Goal: Task Accomplishment & Management: Use online tool/utility

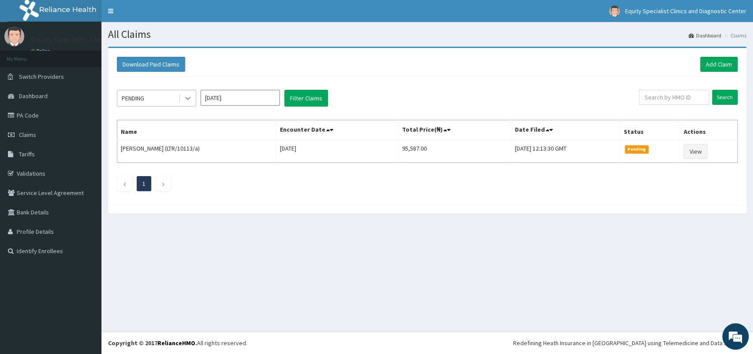
click at [189, 95] on icon at bounding box center [187, 98] width 9 height 9
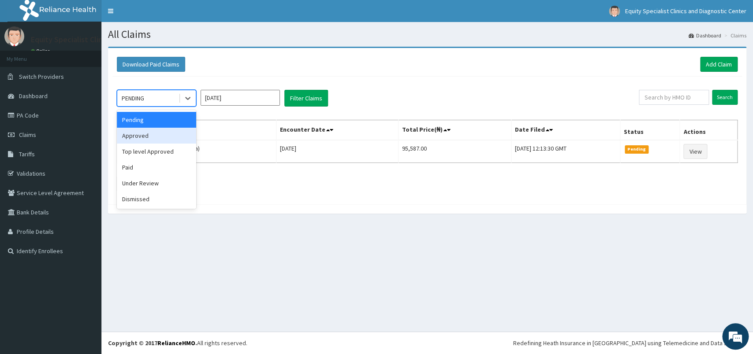
click at [158, 136] on div "Approved" at bounding box center [156, 136] width 79 height 16
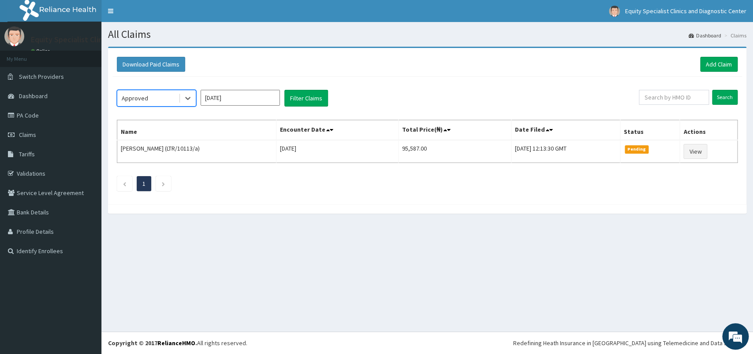
click at [251, 100] on input "Aug 2025" at bounding box center [240, 98] width 79 height 16
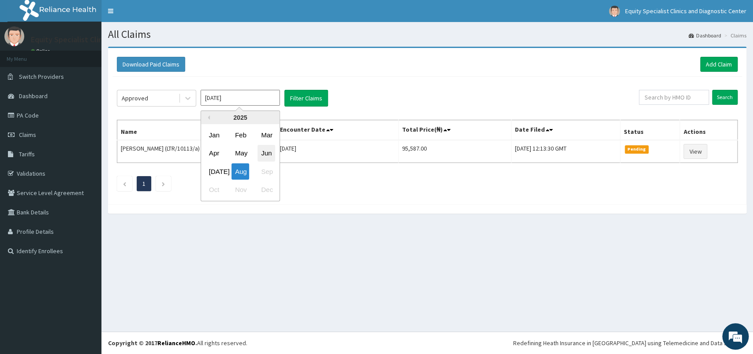
click at [266, 157] on div "Jun" at bounding box center [266, 153] width 18 height 16
type input "Jun 2025"
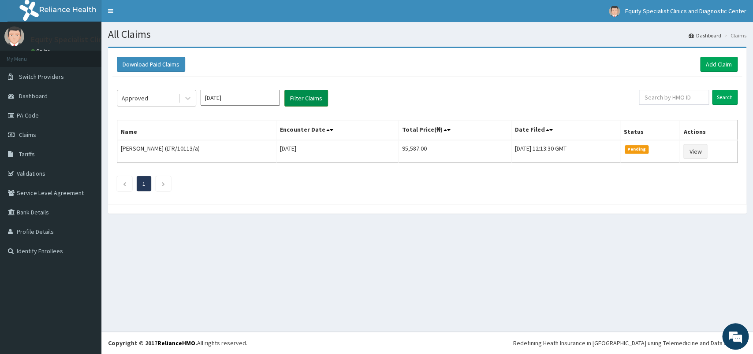
click at [311, 102] on button "Filter Claims" at bounding box center [306, 98] width 44 height 17
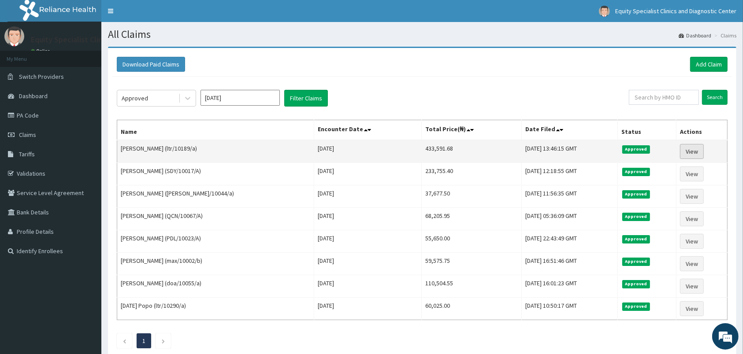
click at [688, 157] on link "View" at bounding box center [692, 151] width 24 height 15
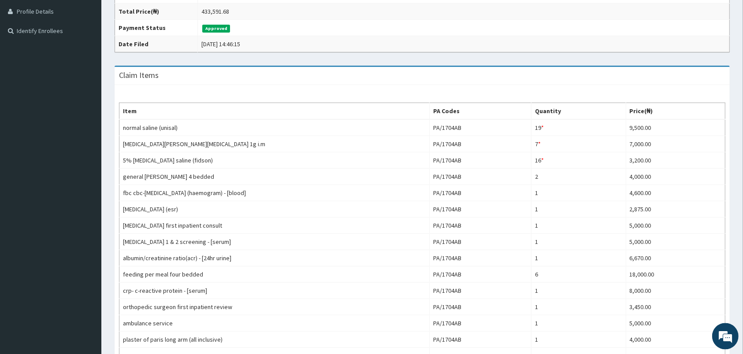
scroll to position [212, 0]
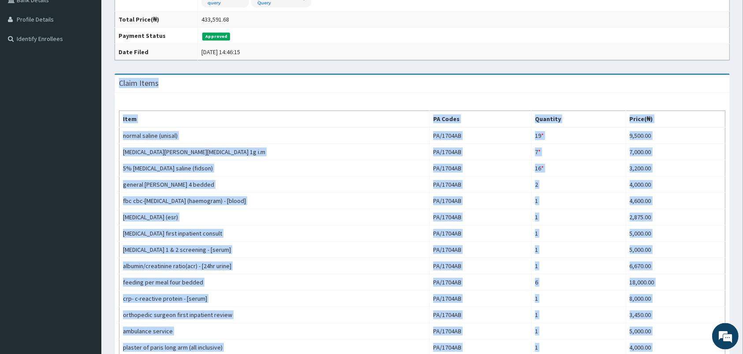
drag, startPoint x: 689, startPoint y: 171, endPoint x: 119, endPoint y: 82, distance: 576.4
copy div "Claim Items Item PA Codes Quantity Price(₦) normal saline (unisal) PA/1704AB 19…"
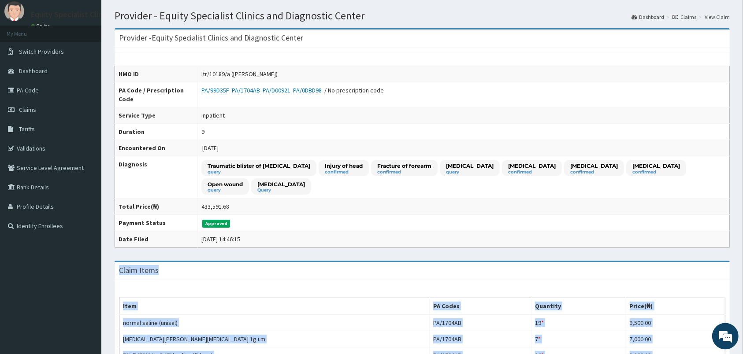
scroll to position [0, 0]
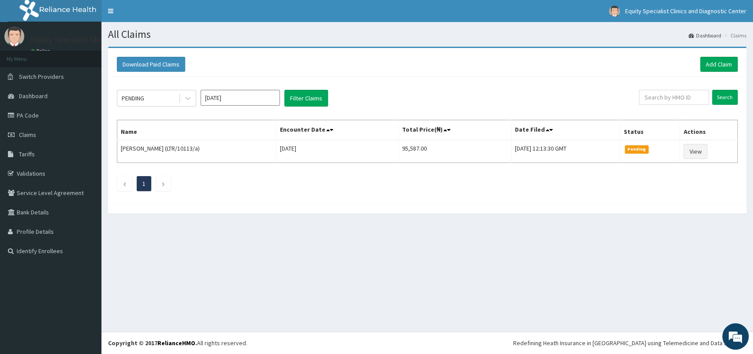
click at [240, 99] on input "Aug 2025" at bounding box center [240, 98] width 79 height 16
click at [185, 96] on icon at bounding box center [187, 98] width 9 height 9
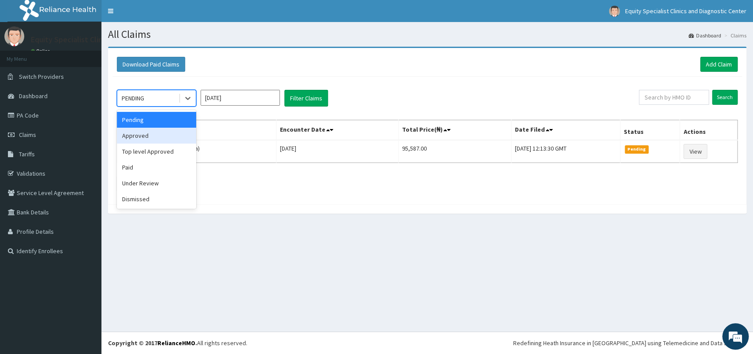
click at [141, 137] on div "Approved" at bounding box center [156, 136] width 79 height 16
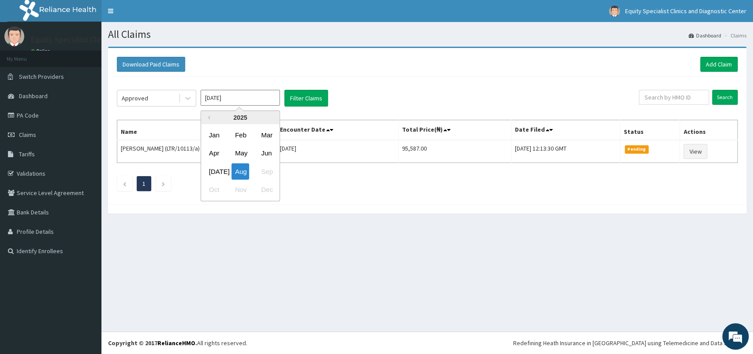
click at [247, 98] on input "Aug 2025" at bounding box center [240, 98] width 79 height 16
click at [266, 152] on div "Jun" at bounding box center [266, 153] width 18 height 16
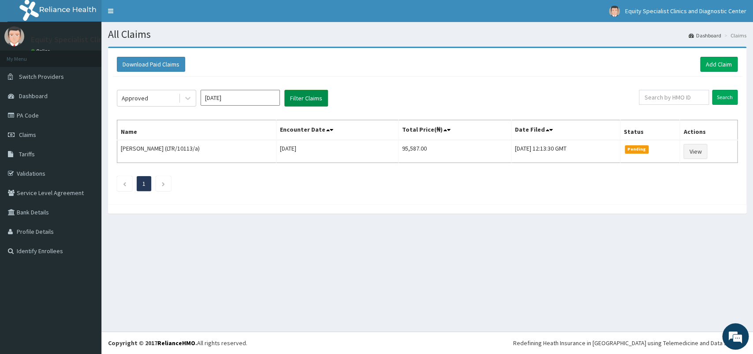
click at [300, 104] on button "Filter Claims" at bounding box center [306, 98] width 44 height 17
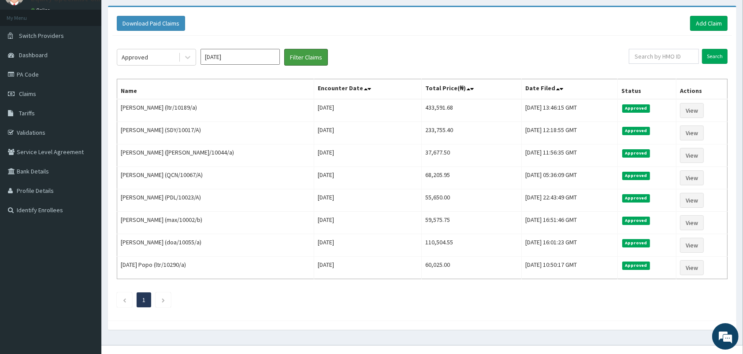
scroll to position [37, 0]
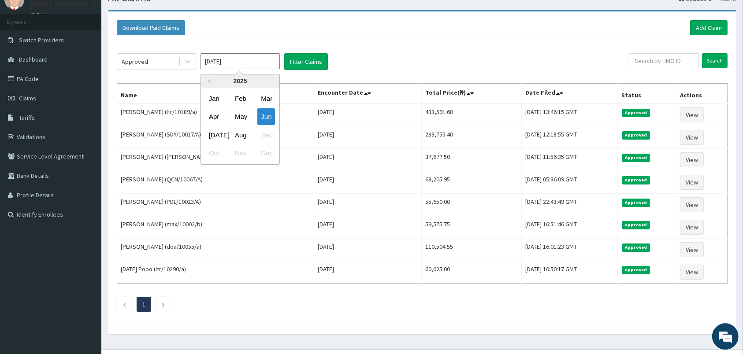
click at [251, 66] on input "Jun 2025" at bounding box center [240, 61] width 79 height 16
click at [216, 135] on div "Jul" at bounding box center [214, 135] width 18 height 16
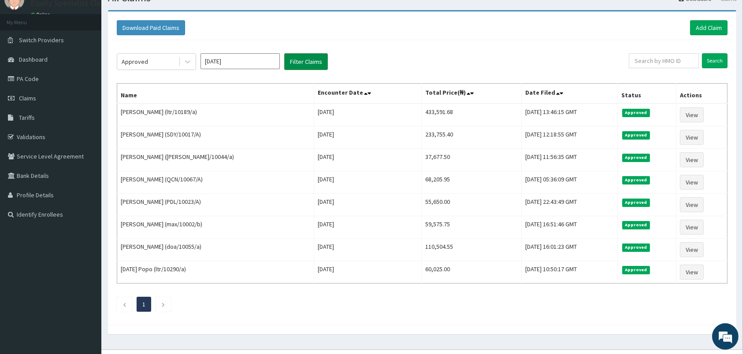
click at [302, 65] on button "Filter Claims" at bounding box center [306, 61] width 44 height 17
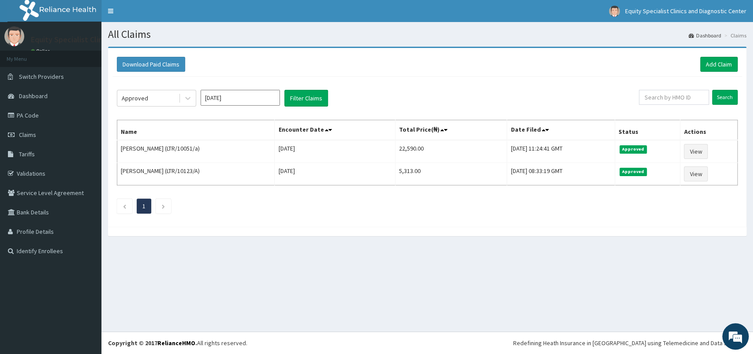
click at [236, 101] on input "Jul 2025" at bounding box center [240, 98] width 79 height 16
click at [268, 156] on div "Jun" at bounding box center [266, 153] width 18 height 16
click at [313, 103] on button "Filter Claims" at bounding box center [306, 98] width 44 height 17
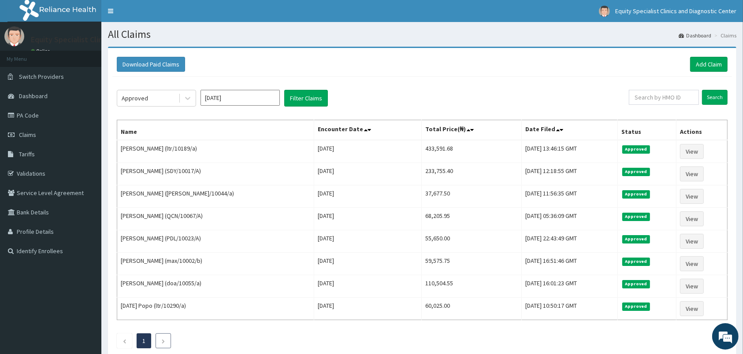
click at [164, 344] on icon "Next page" at bounding box center [163, 341] width 4 height 5
click at [232, 99] on input "Jun 2025" at bounding box center [240, 98] width 79 height 16
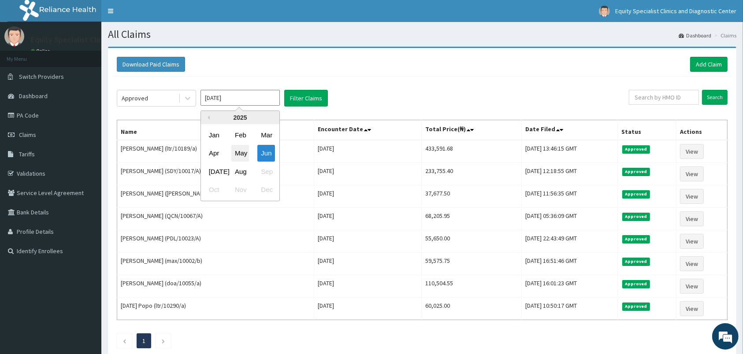
click at [242, 155] on div "May" at bounding box center [240, 153] width 18 height 16
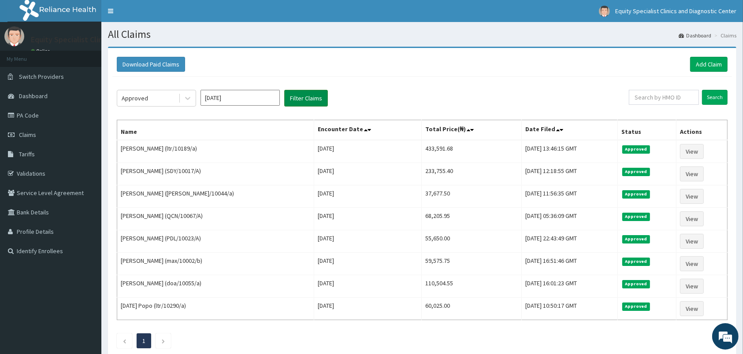
click at [308, 101] on button "Filter Claims" at bounding box center [306, 98] width 44 height 17
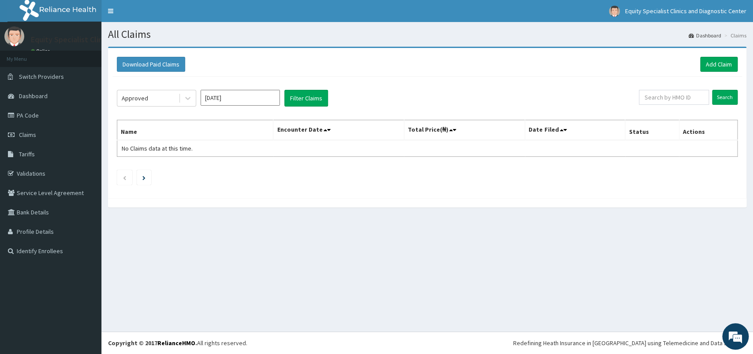
click at [242, 99] on input "May 2025" at bounding box center [240, 98] width 79 height 16
click at [265, 154] on div "Jun" at bounding box center [266, 153] width 18 height 16
type input "Jun 2025"
click at [311, 92] on button "Filter Claims" at bounding box center [306, 98] width 44 height 17
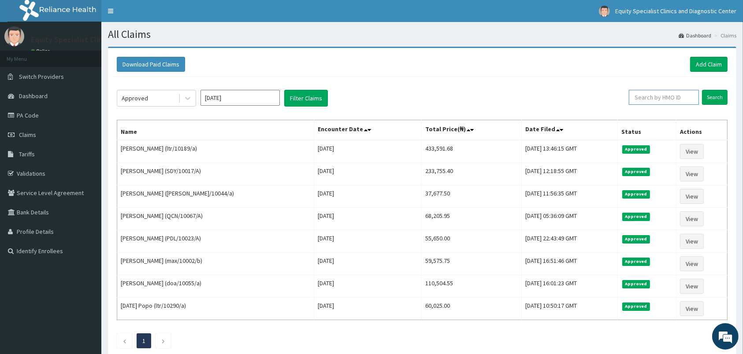
click at [652, 101] on input "text" at bounding box center [664, 97] width 70 height 15
paste input "ltr/10371/a"
type input "ltr/10371/a"
click at [714, 95] on input "Search" at bounding box center [715, 97] width 26 height 15
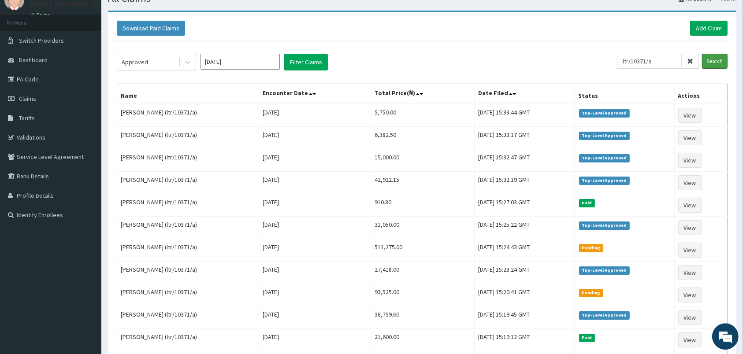
scroll to position [25, 0]
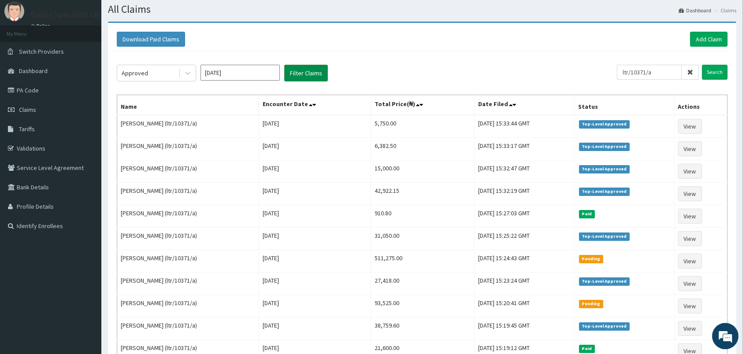
click at [309, 76] on button "Filter Claims" at bounding box center [306, 73] width 44 height 17
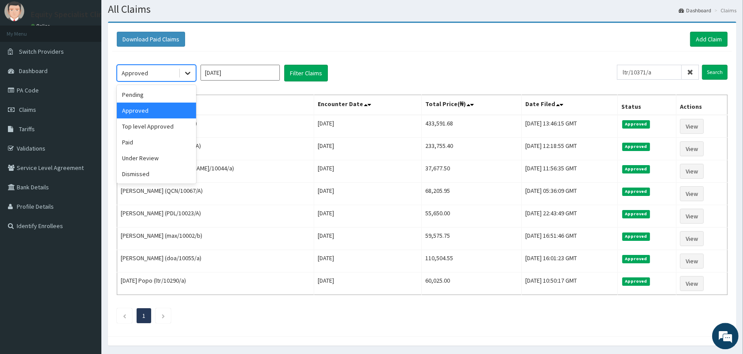
click at [186, 73] on icon at bounding box center [187, 74] width 5 height 3
click at [153, 157] on div "Under Review" at bounding box center [156, 159] width 79 height 16
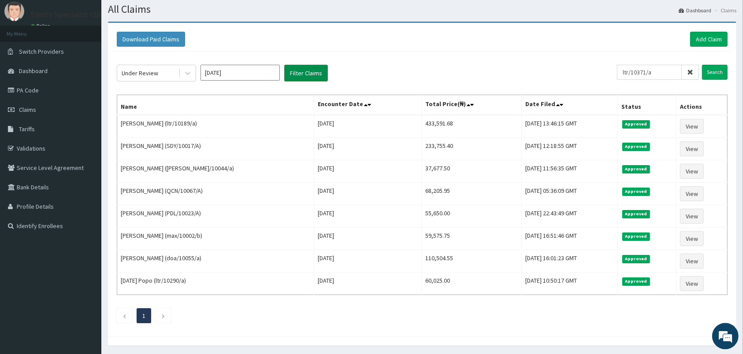
click at [313, 71] on button "Filter Claims" at bounding box center [306, 73] width 44 height 17
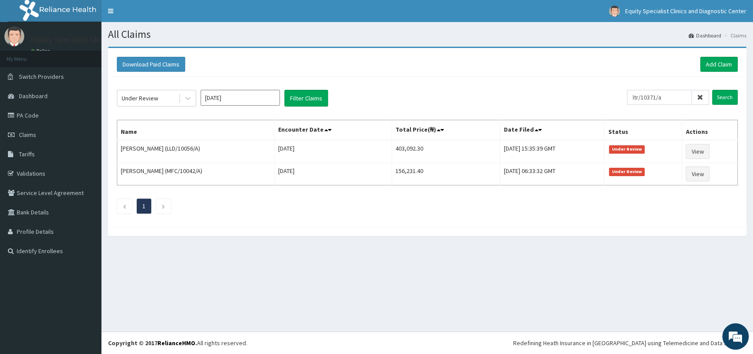
click at [244, 99] on input "Jun 2025" at bounding box center [240, 98] width 79 height 16
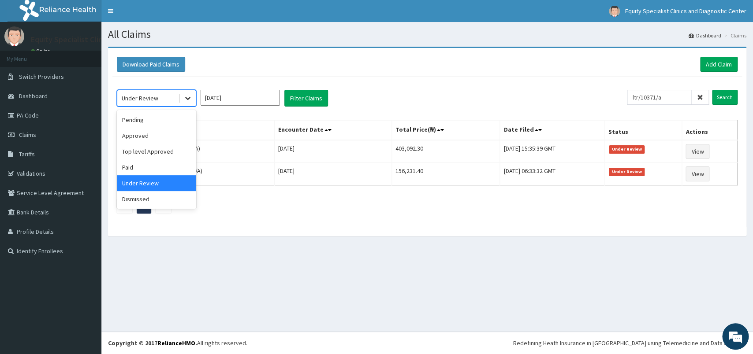
click at [186, 100] on icon at bounding box center [187, 98] width 9 height 9
click at [145, 169] on div "Paid" at bounding box center [156, 168] width 79 height 16
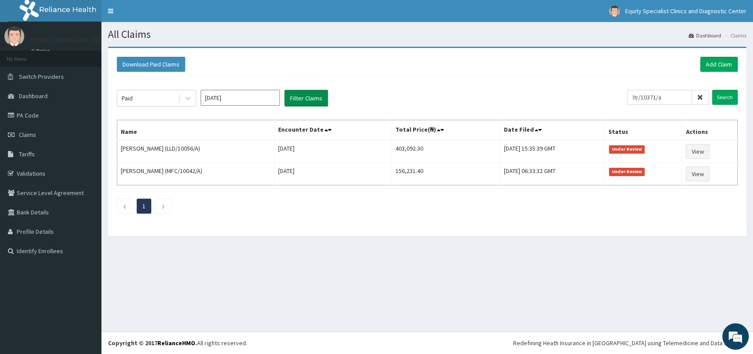
click at [311, 101] on button "Filter Claims" at bounding box center [306, 98] width 44 height 17
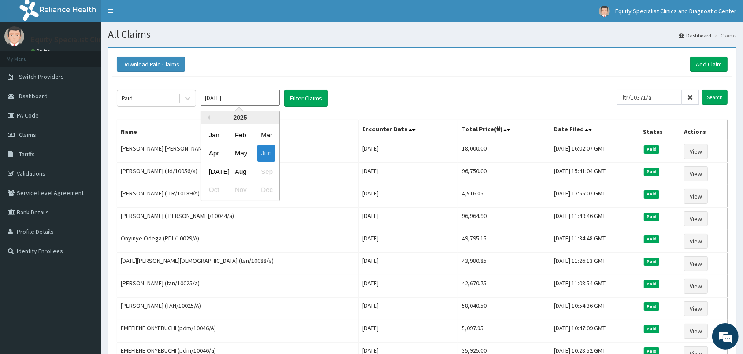
click at [228, 95] on input "Jun 2025" at bounding box center [240, 98] width 79 height 16
click at [218, 168] on div "Jul" at bounding box center [214, 172] width 18 height 16
type input "Jul 2025"
click at [306, 95] on button "Filter Claims" at bounding box center [306, 98] width 44 height 17
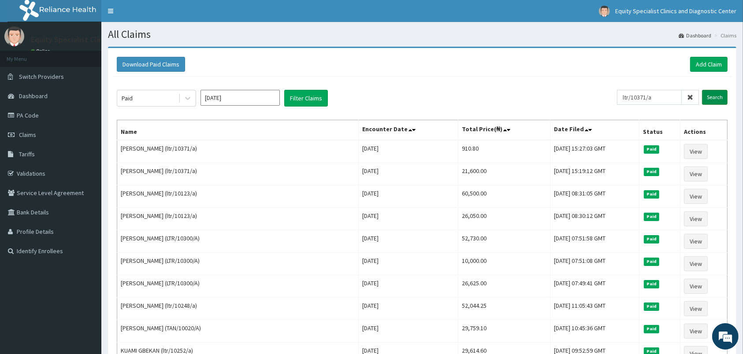
click at [719, 95] on input "Search" at bounding box center [715, 97] width 26 height 15
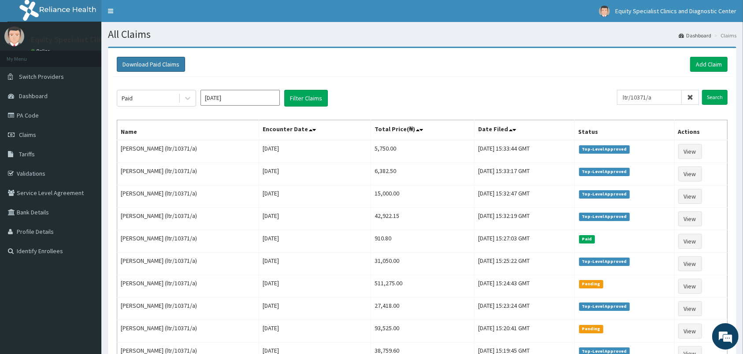
click at [163, 60] on button "Download Paid Claims" at bounding box center [151, 64] width 68 height 15
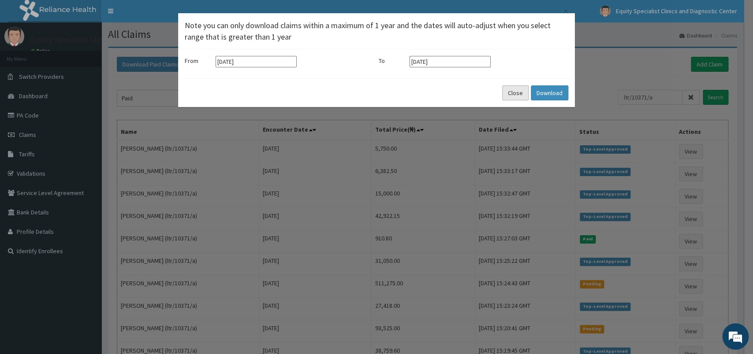
click at [505, 97] on button "Close" at bounding box center [515, 93] width 26 height 15
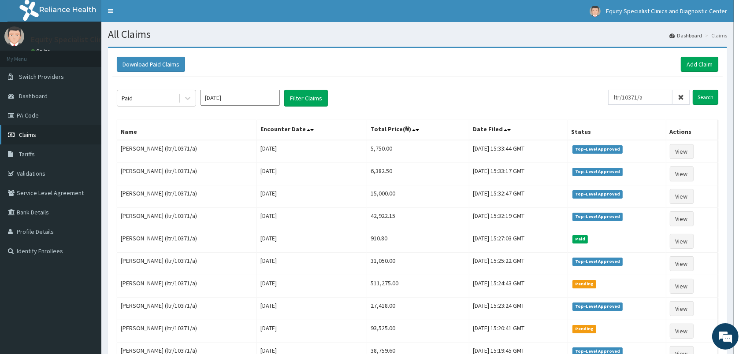
click at [30, 139] on link "Claims" at bounding box center [50, 134] width 101 height 19
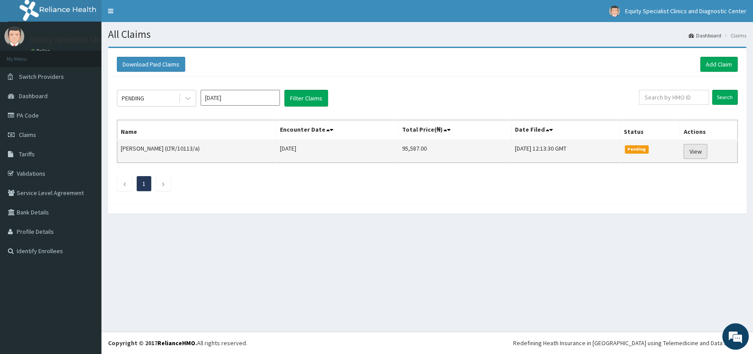
click at [701, 155] on link "View" at bounding box center [695, 151] width 24 height 15
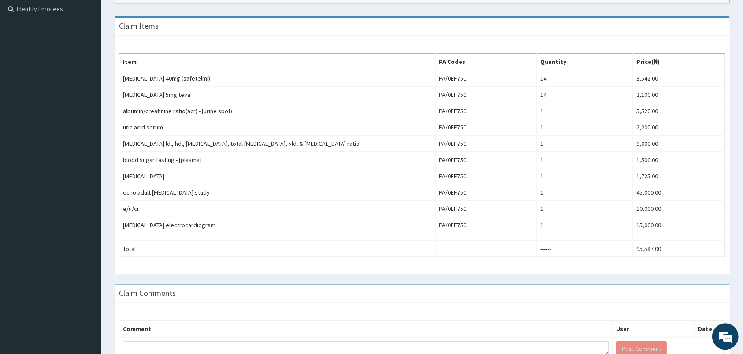
click at [503, 316] on div "Comment User Date Post Comment" at bounding box center [422, 340] width 615 height 75
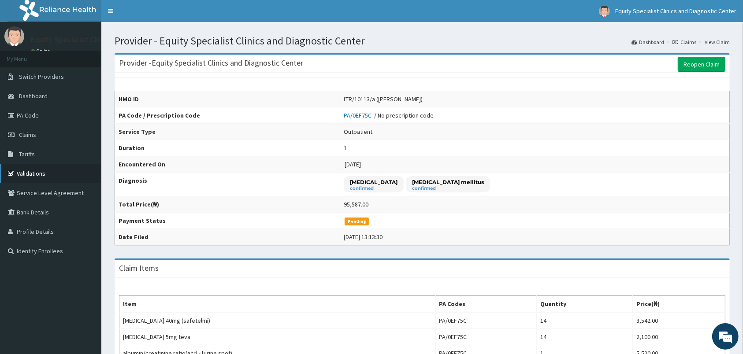
click at [38, 171] on link "Validations" at bounding box center [50, 173] width 101 height 19
